Goal: Find specific page/section: Locate a particular part of the current website

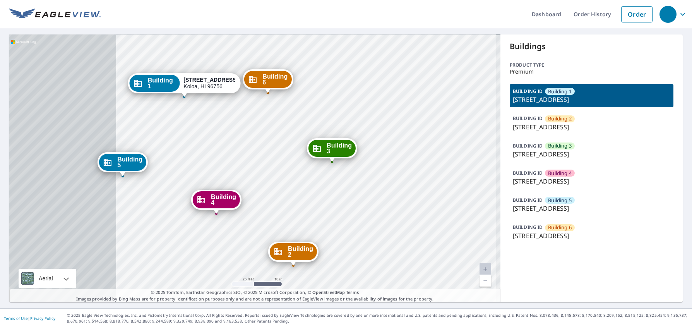
drag, startPoint x: 150, startPoint y: 192, endPoint x: 272, endPoint y: 192, distance: 122.3
click at [272, 192] on div "Building 2 2373 Ho'ohu Road Koloa, HI 96756 Building 3 2373 Ho'ohu Road Koloa, …" at bounding box center [254, 167] width 491 height 267
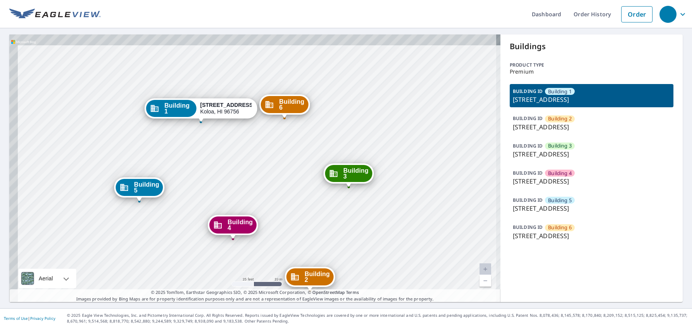
drag, startPoint x: 226, startPoint y: 183, endPoint x: 243, endPoint y: 208, distance: 30.2
click at [243, 208] on div "Building 2 2373 Ho'ohu Road Koloa, HI 96756 Building 3 2373 Ho'ohu Road Koloa, …" at bounding box center [254, 167] width 491 height 267
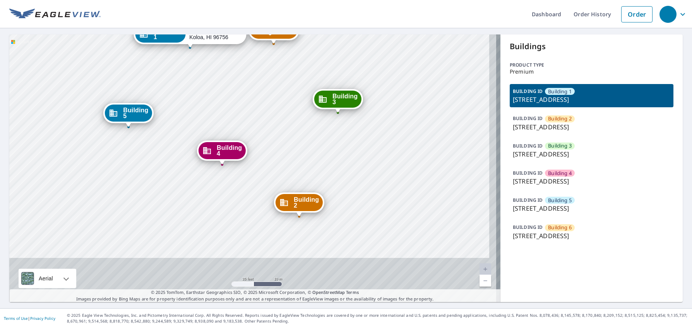
drag, startPoint x: 243, startPoint y: 208, endPoint x: 232, endPoint y: 134, distance: 75.1
click at [232, 134] on div "Building 2 2373 Ho'ohu Road Koloa, HI 96756 Building 3 2373 Ho'ohu Road Koloa, …" at bounding box center [254, 167] width 491 height 267
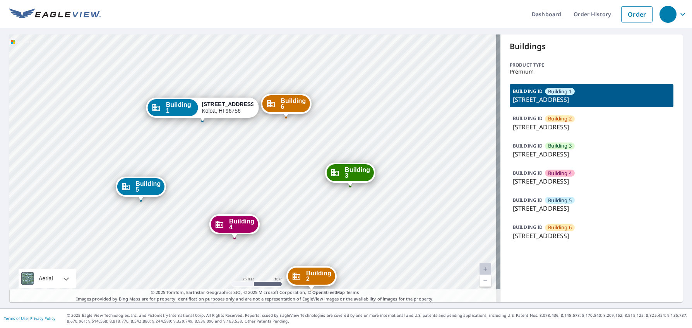
drag, startPoint x: 226, startPoint y: 69, endPoint x: 238, endPoint y: 143, distance: 74.6
click at [238, 143] on div "Building 2 2373 Ho'ohu Road Koloa, HI 96756 Building 3 2373 Ho'ohu Road Koloa, …" at bounding box center [254, 167] width 491 height 267
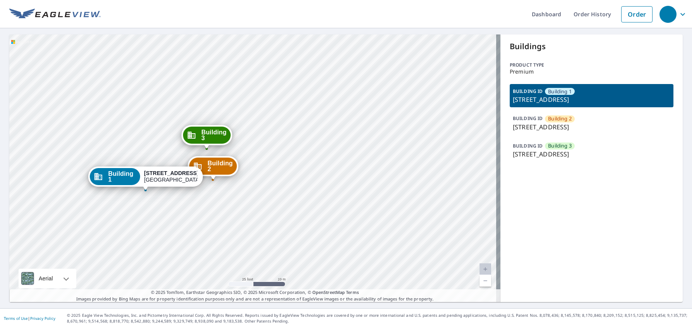
drag, startPoint x: 183, startPoint y: 155, endPoint x: 196, endPoint y: 208, distance: 54.9
click at [196, 208] on div "Building [GEOGRAPHIC_DATA][STREET_ADDRESS] Building [GEOGRAPHIC_DATA][STREET_AD…" at bounding box center [254, 167] width 491 height 267
